Goal: Task Accomplishment & Management: Use online tool/utility

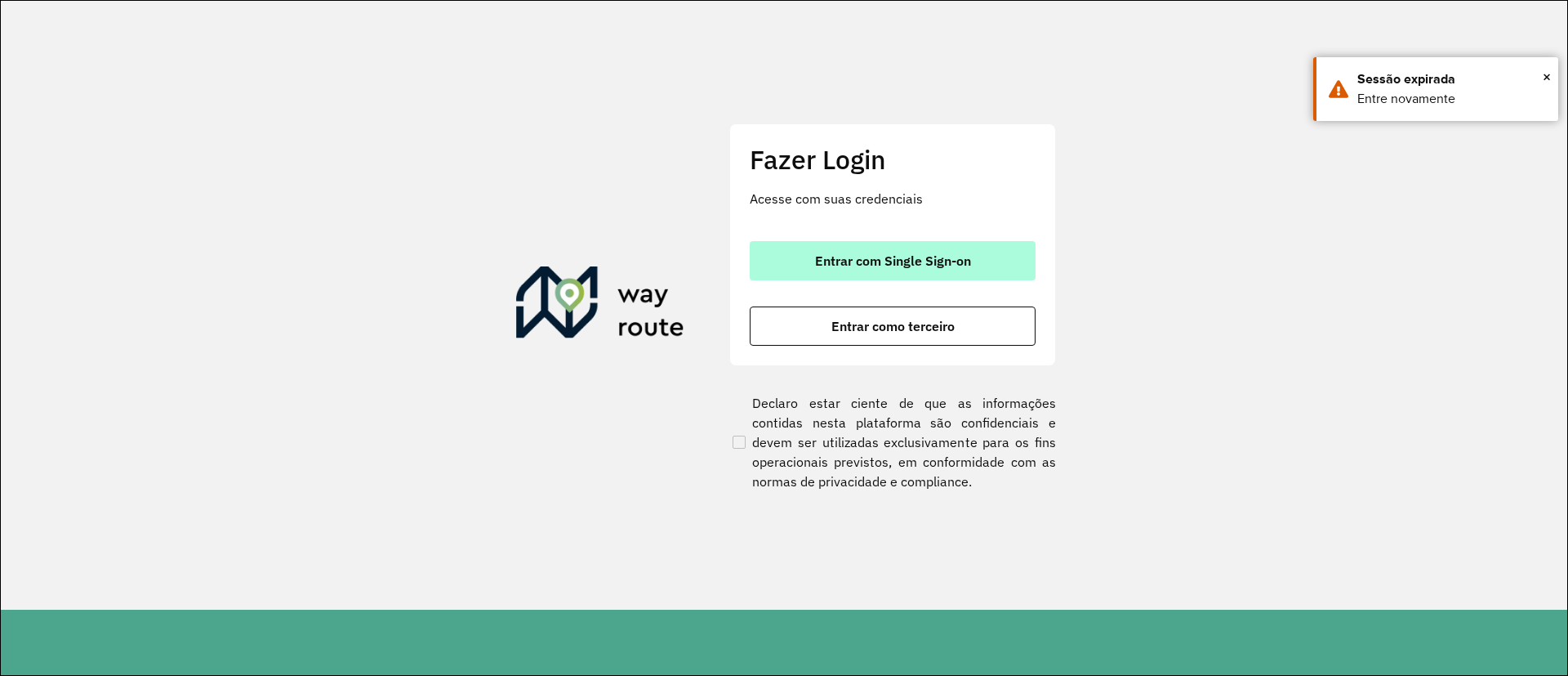
click at [847, 271] on button "Entrar com Single Sign-on" at bounding box center [893, 260] width 286 height 39
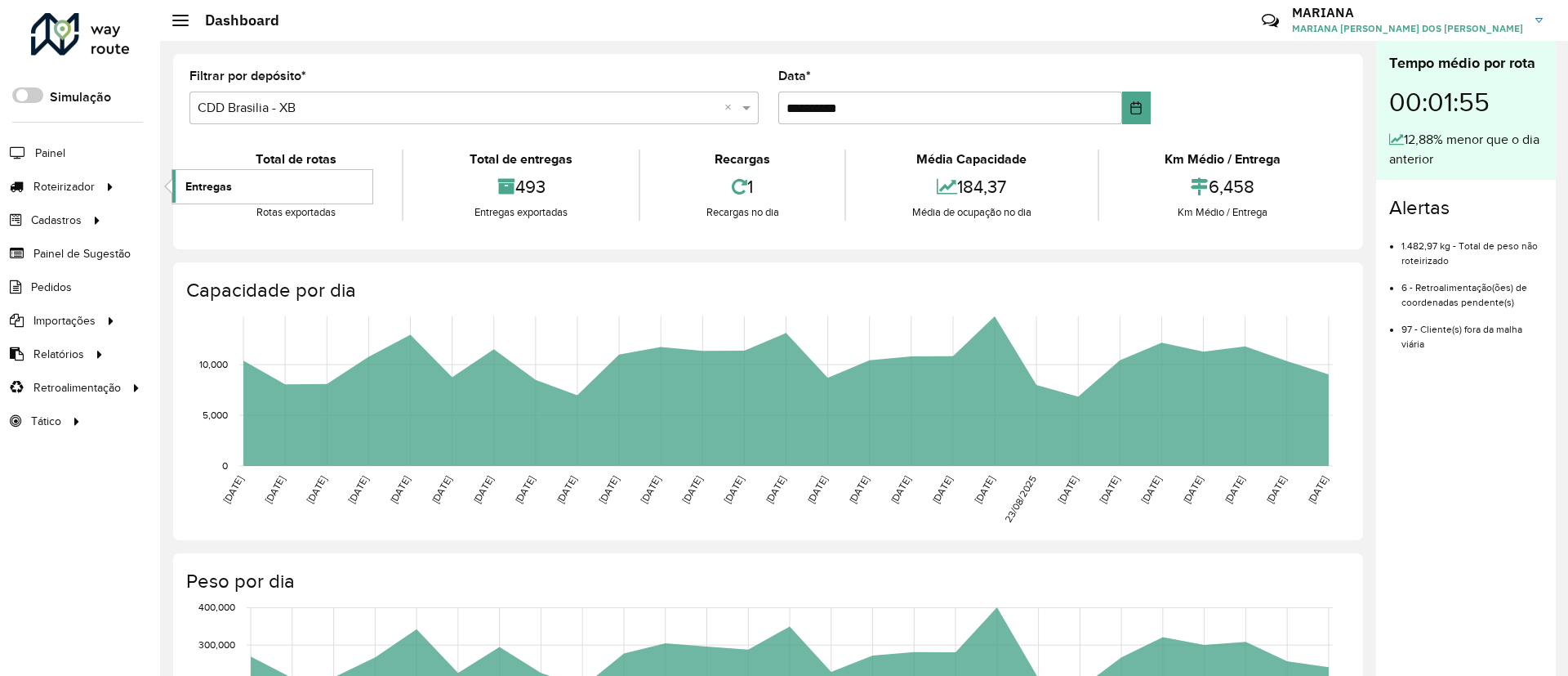
click at [193, 192] on span "Entregas" at bounding box center [208, 186] width 47 height 17
